Goal: Task Accomplishment & Management: Manage account settings

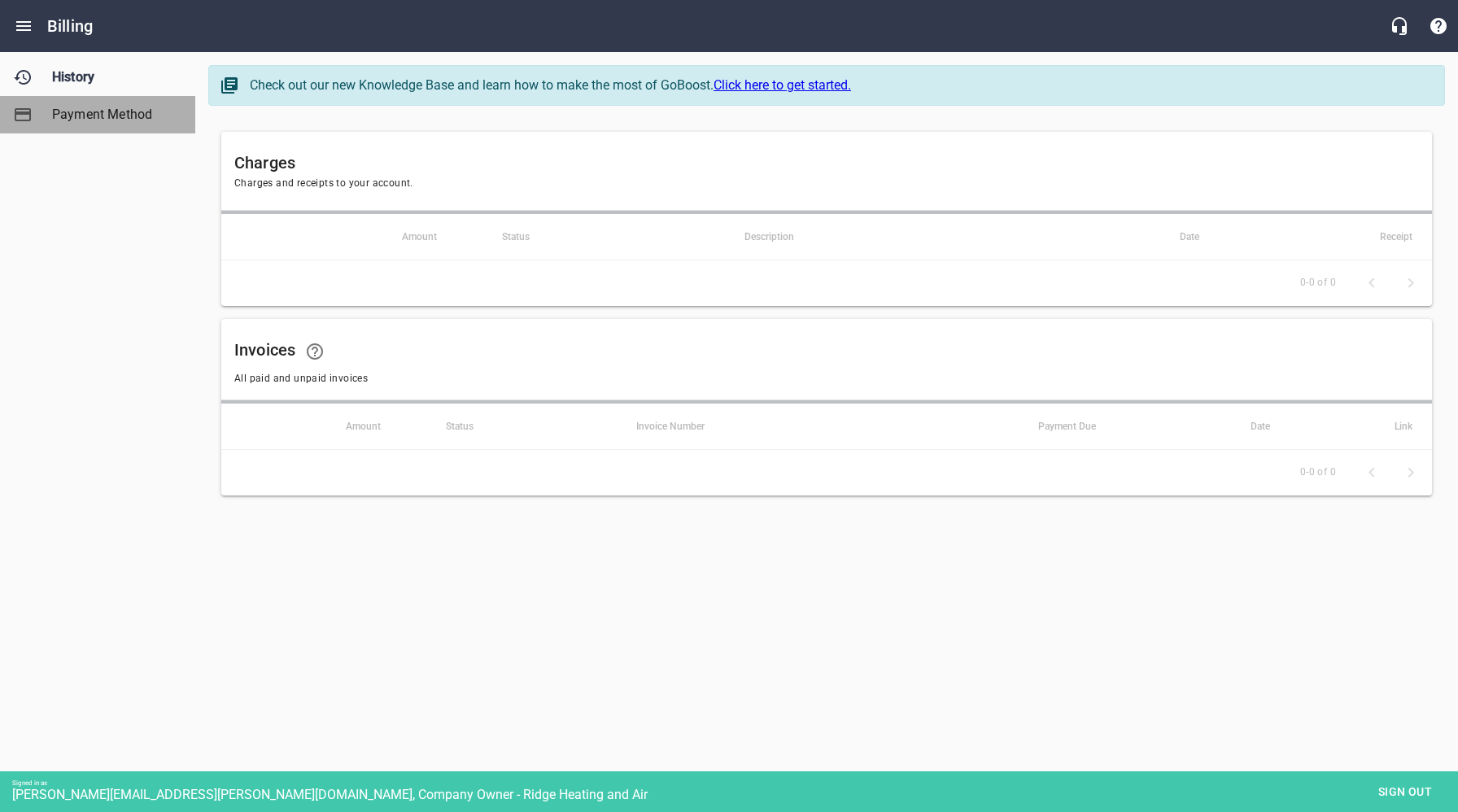
click at [91, 116] on span "Payment Method" at bounding box center [114, 115] width 124 height 20
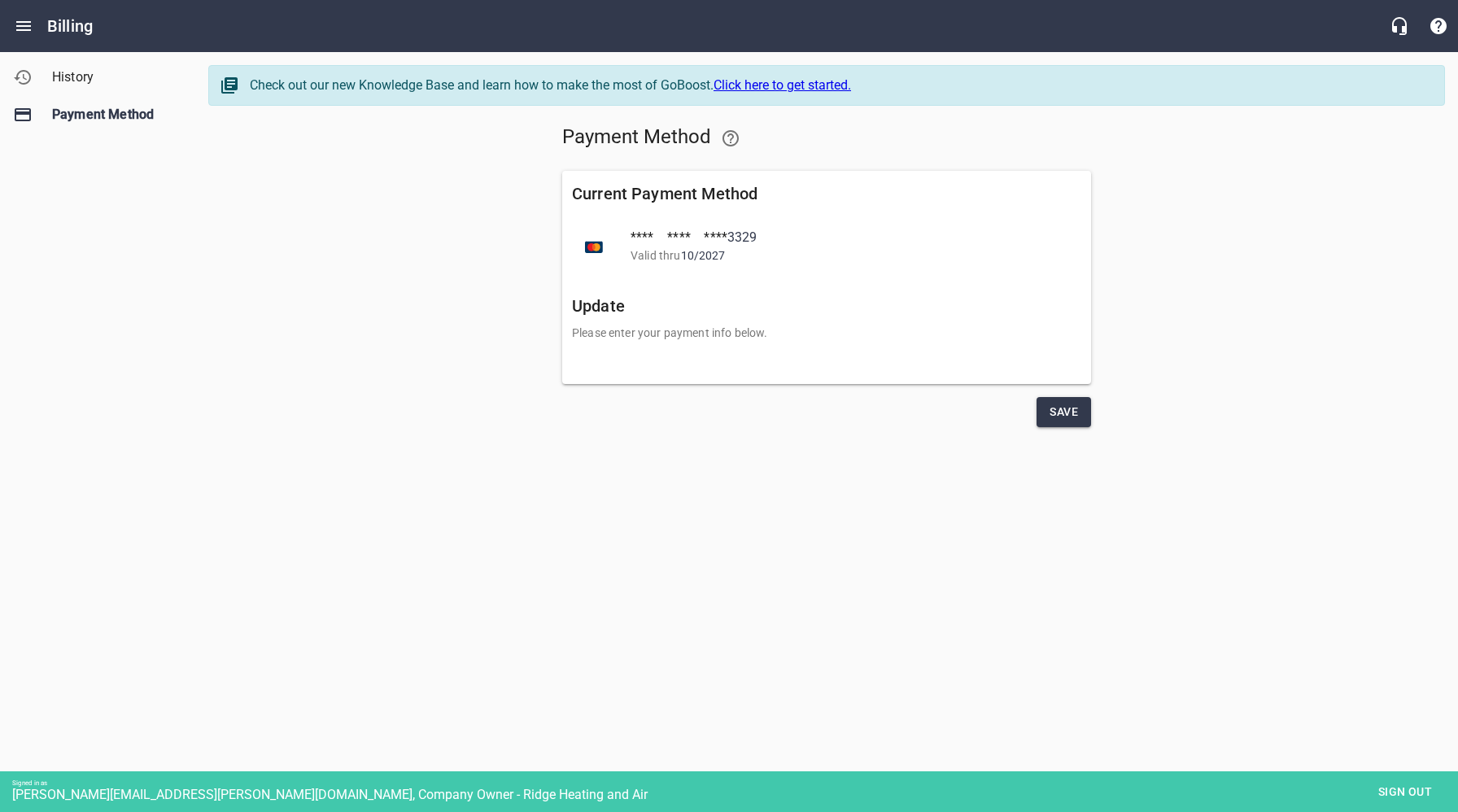
click at [446, 520] on html "Billing Payment Method History Payment Method Check out our new Knowledge Base …" at bounding box center [729, 260] width 1458 height 520
click at [81, 83] on span "History" at bounding box center [114, 77] width 124 height 20
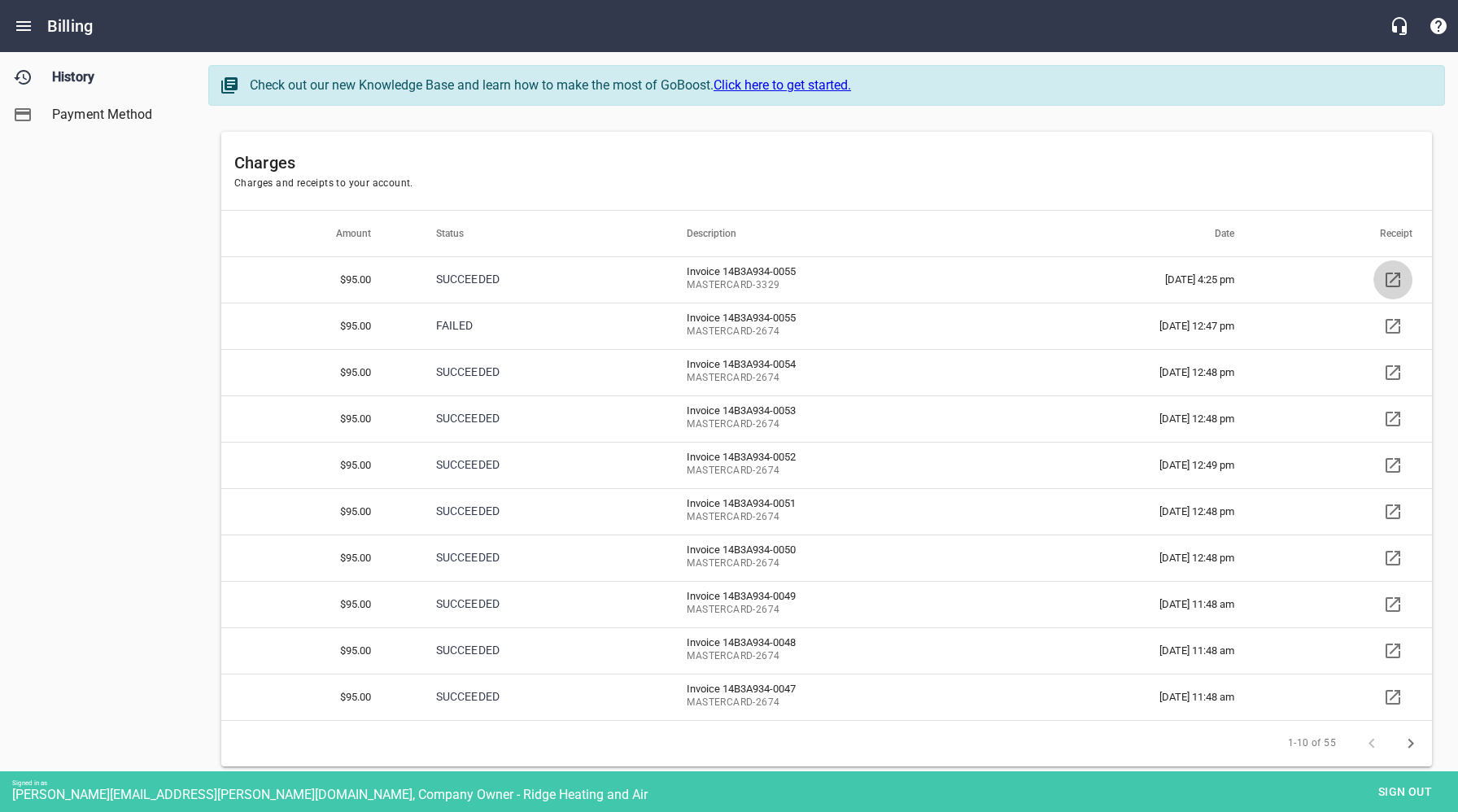
click at [1394, 281] on icon at bounding box center [1393, 280] width 20 height 20
click at [1395, 792] on span "Sign out" at bounding box center [1405, 792] width 68 height 21
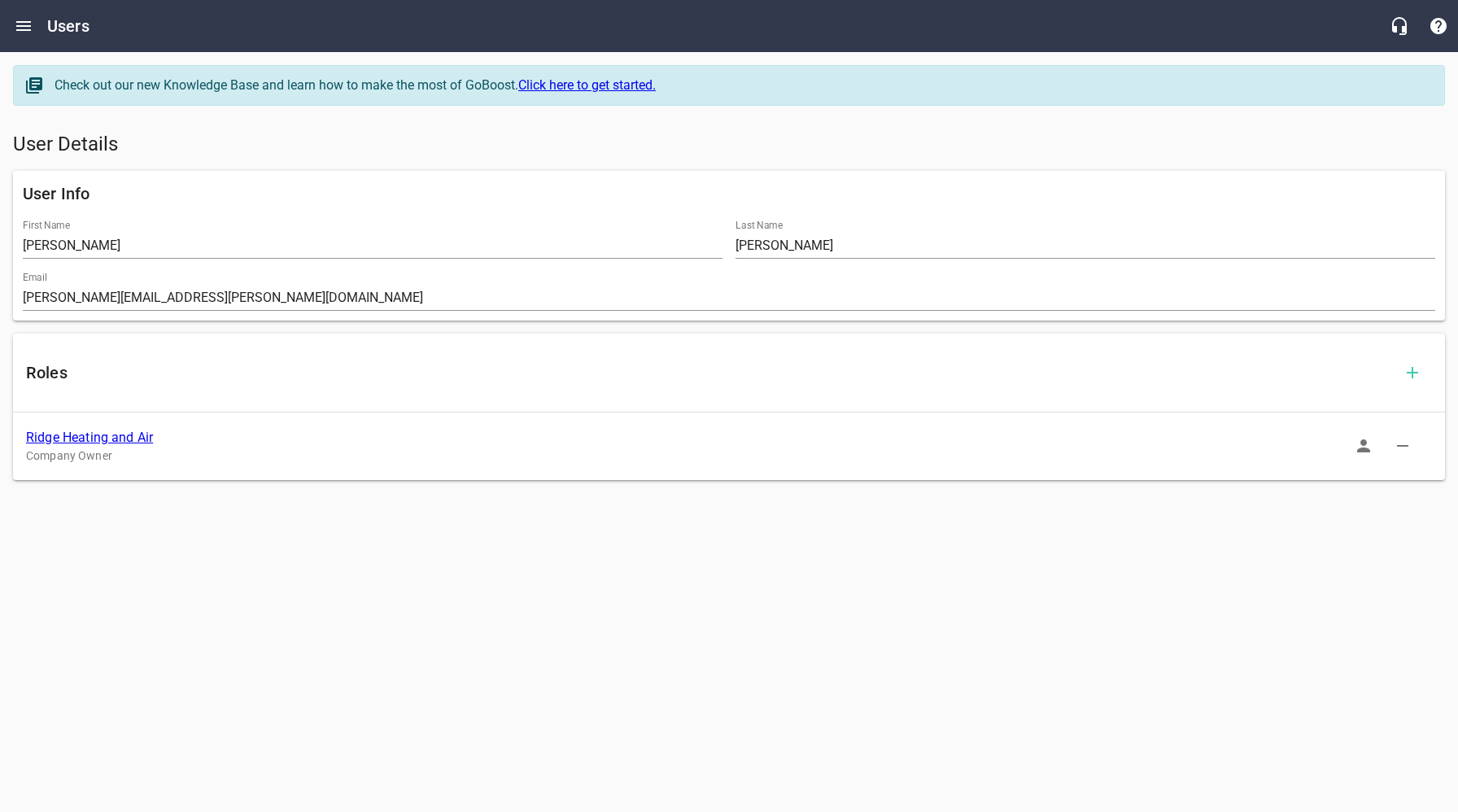
click at [113, 439] on link "Ridge Heating and Air" at bounding box center [89, 437] width 127 height 16
